Goal: Navigation & Orientation: Find specific page/section

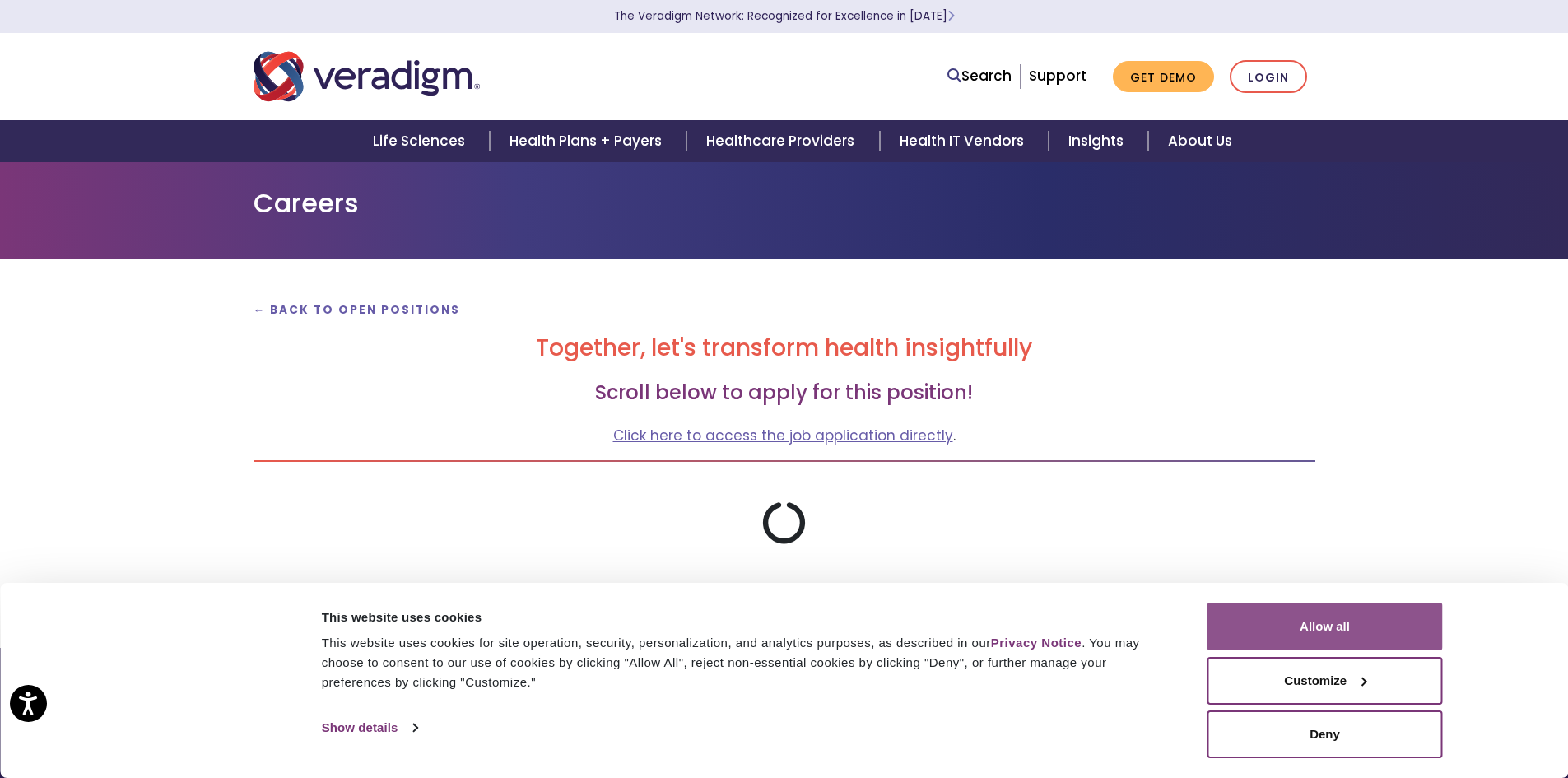
click at [1331, 618] on button "Allow all" at bounding box center [1325, 627] width 235 height 48
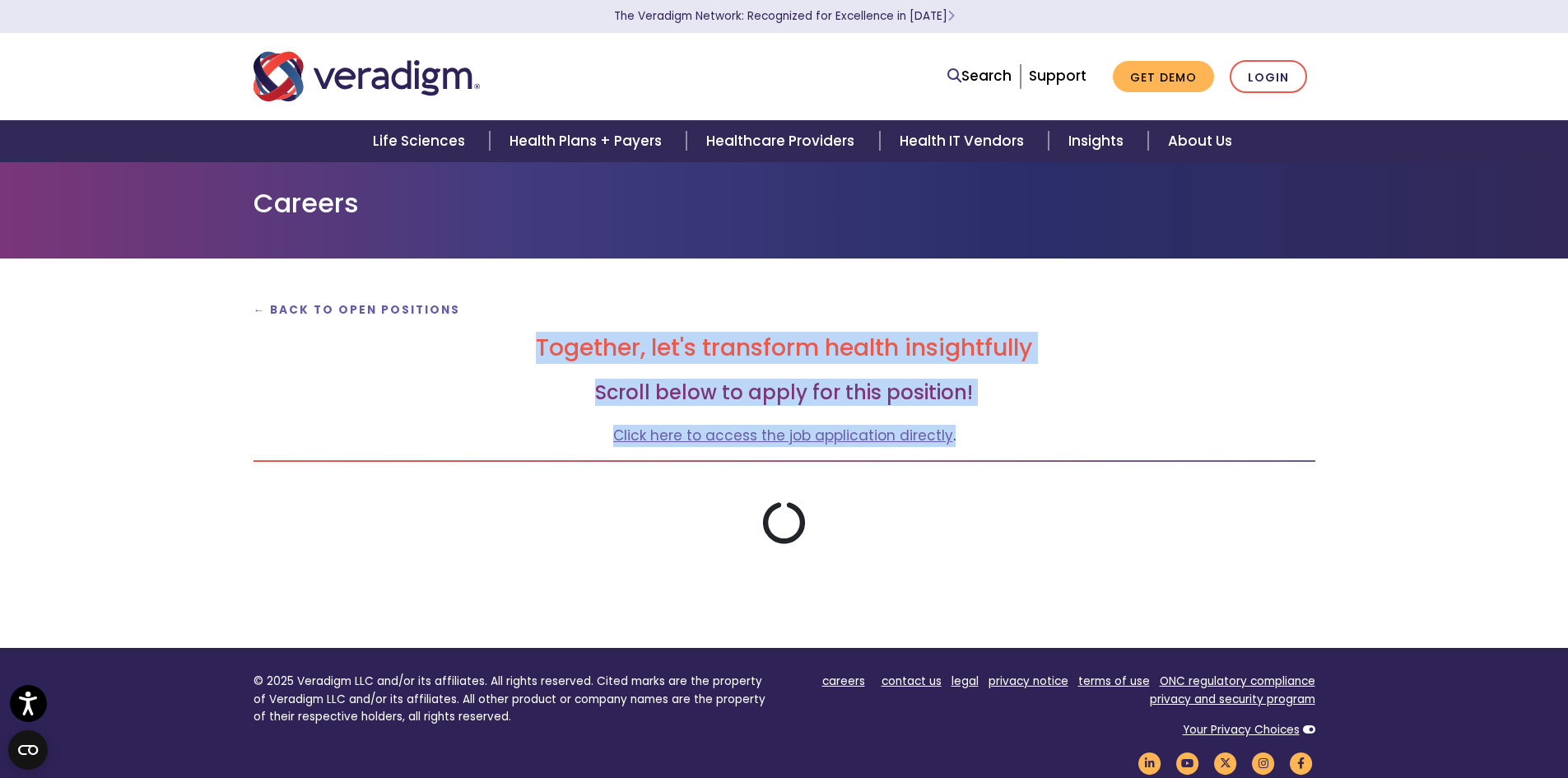
drag, startPoint x: 518, startPoint y: 343, endPoint x: 1153, endPoint y: 463, distance: 646.2
click at [1153, 463] on div "← Back to Open Positions Together, let's transform health insightfully Scroll b…" at bounding box center [784, 421] width 1086 height 247
drag, startPoint x: 1164, startPoint y: 463, endPoint x: 396, endPoint y: 346, distance: 776.9
click at [396, 346] on div "← Back to Open Positions Together, let's transform health insightfully Scroll b…" at bounding box center [784, 421] width 1086 height 247
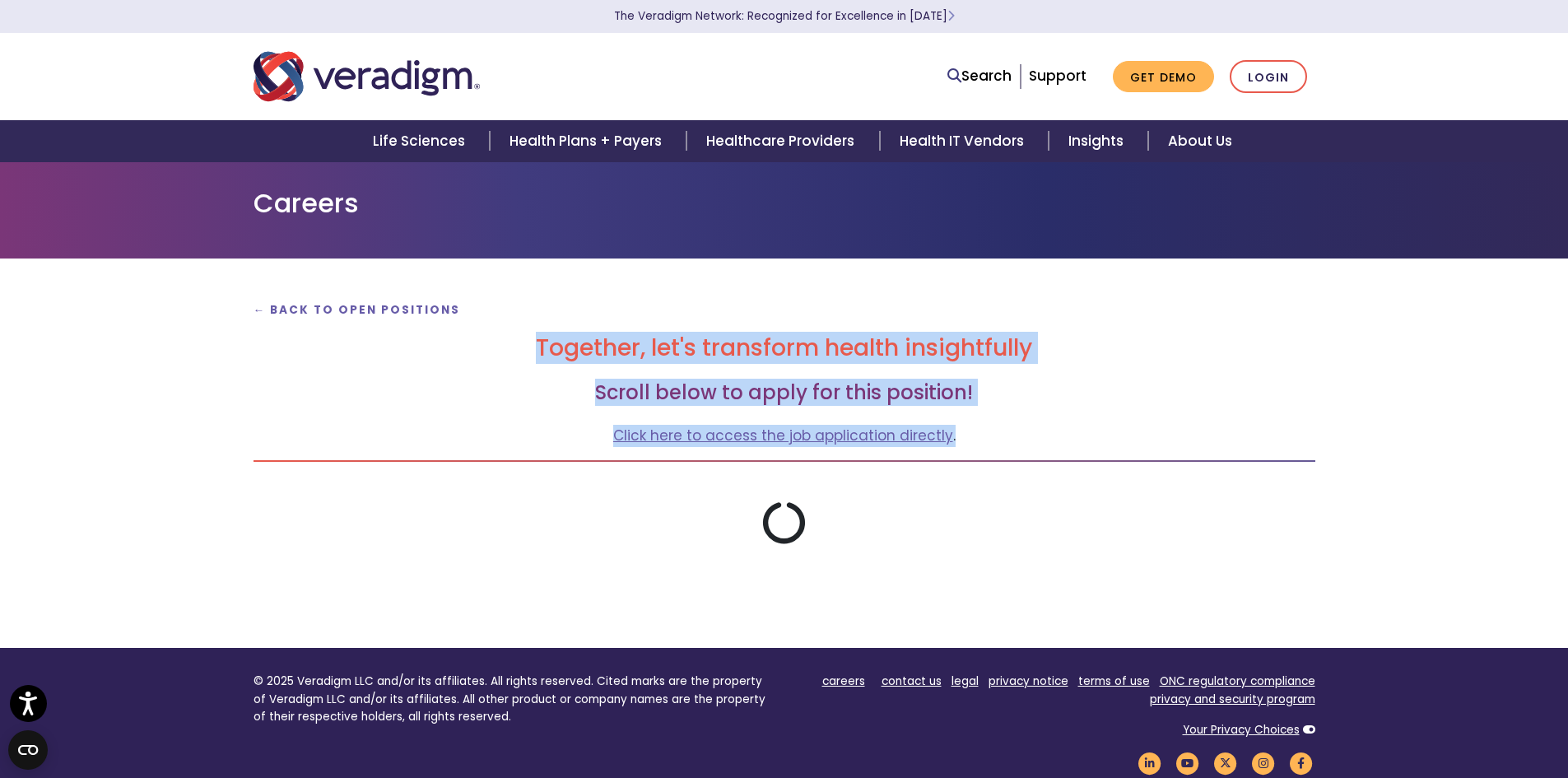
click at [396, 346] on h2 "Together, let's transform health insightfully" at bounding box center [783, 349] width 1061 height 28
drag, startPoint x: 386, startPoint y: 349, endPoint x: 1191, endPoint y: 521, distance: 823.2
click at [1191, 521] on div "← Back to Open Positions Together, let's transform health insightfully Scroll b…" at bounding box center [784, 421] width 1086 height 247
click at [1190, 521] on div at bounding box center [783, 523] width 1061 height 44
click at [1186, 521] on div at bounding box center [783, 523] width 1061 height 44
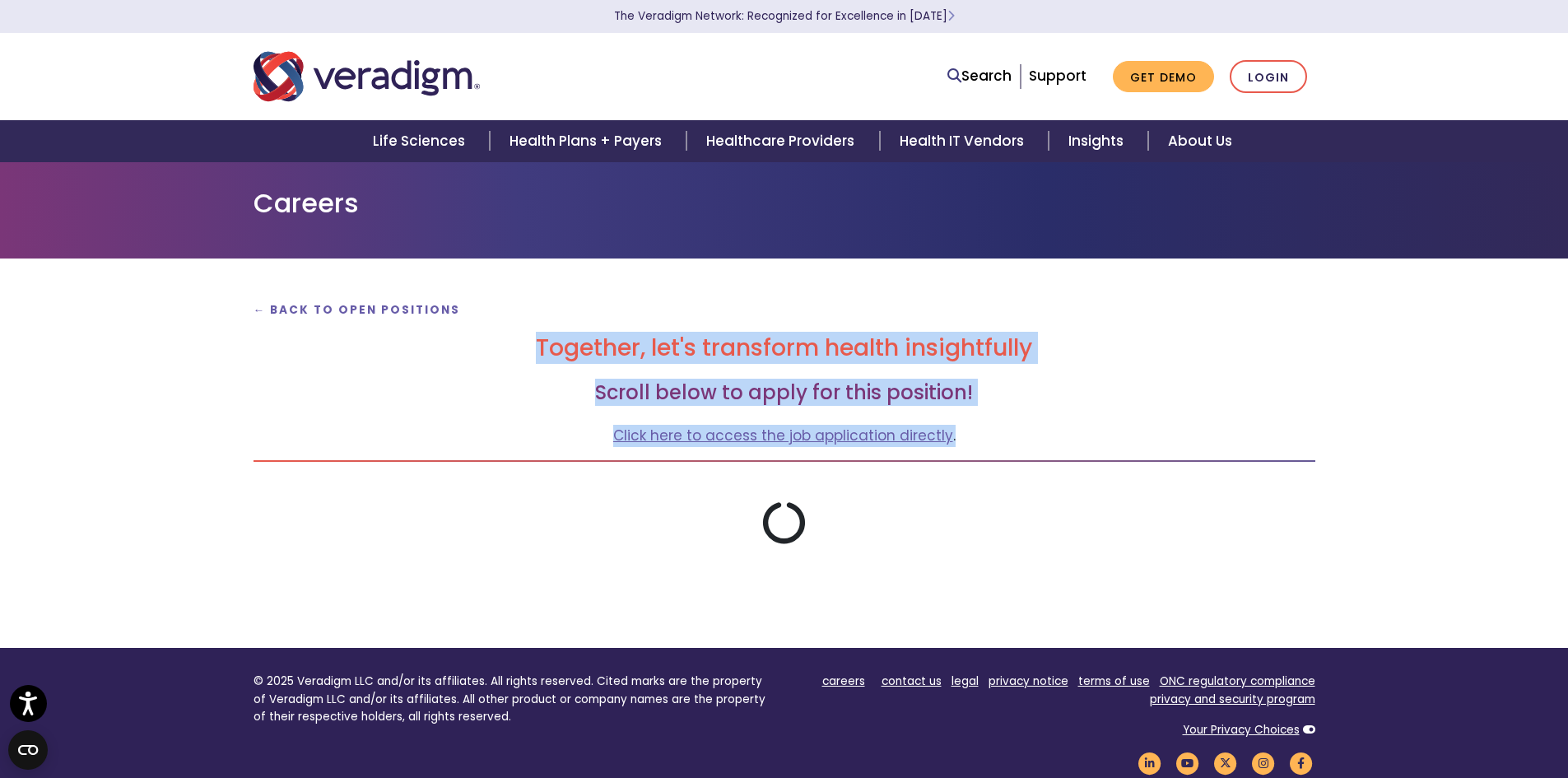
drag, startPoint x: 998, startPoint y: 465, endPoint x: 427, endPoint y: 342, distance: 584.1
click at [427, 342] on div "← Back to Open Positions Together, let's transform health insightfully Scroll b…" at bounding box center [784, 421] width 1086 height 247
click at [427, 343] on h2 "Together, let's transform health insightfully" at bounding box center [783, 349] width 1061 height 28
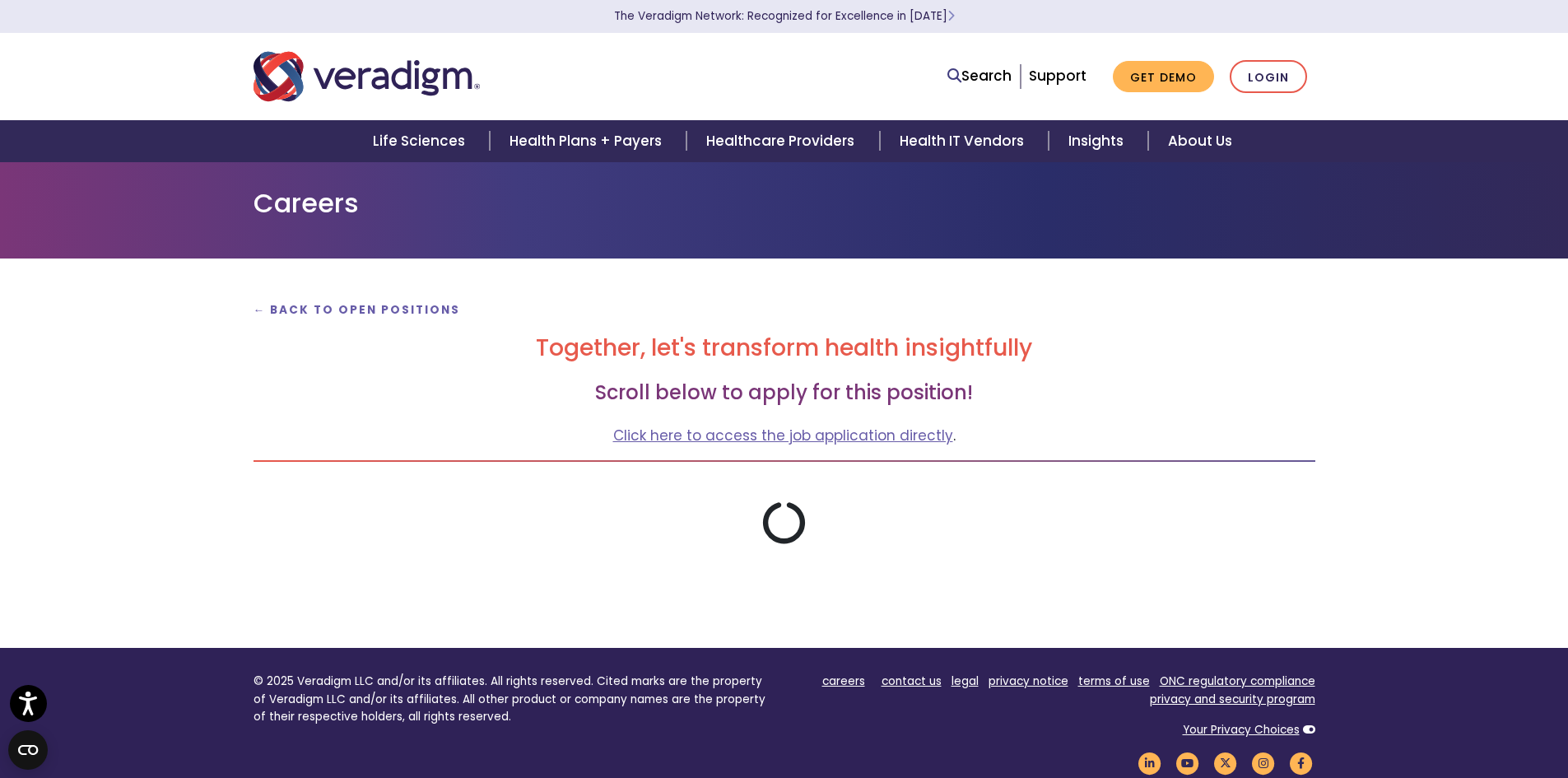
click at [427, 343] on h2 "Together, let's transform health insightfully" at bounding box center [783, 349] width 1061 height 28
